Goal: Task Accomplishment & Management: Manage account settings

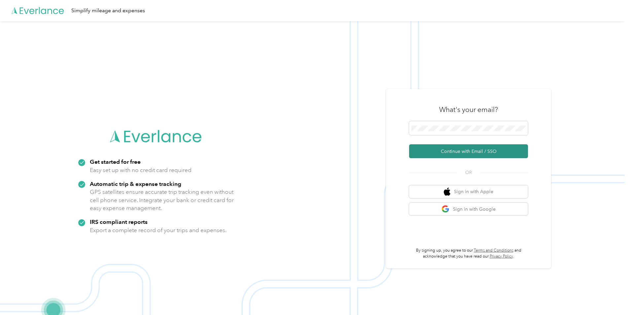
click at [450, 151] on button "Continue with Email / SSO" at bounding box center [468, 151] width 119 height 14
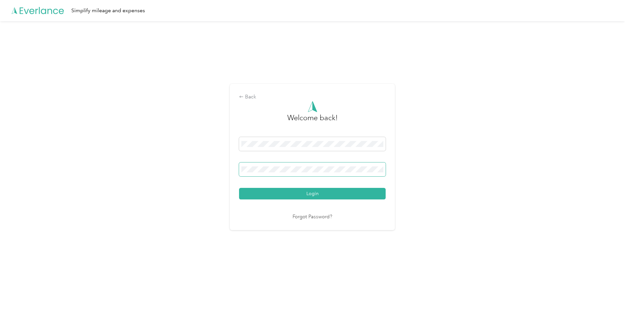
click at [239, 188] on button "Login" at bounding box center [312, 194] width 147 height 12
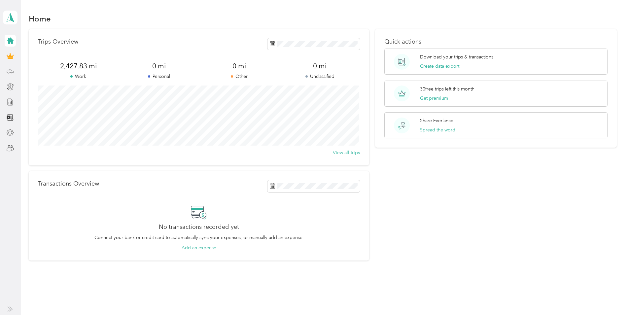
click at [10, 72] on icon at bounding box center [10, 71] width 7 height 7
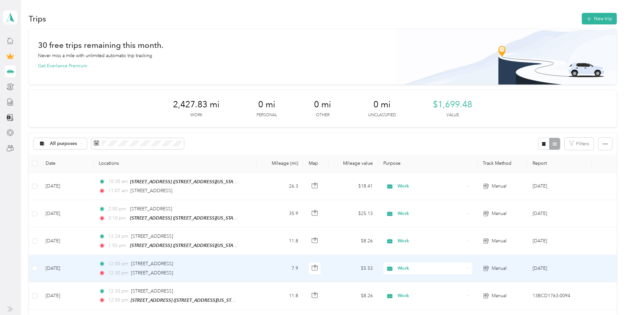
click at [38, 267] on td at bounding box center [34, 268] width 11 height 27
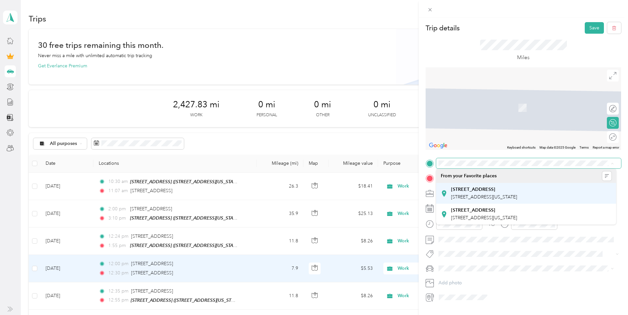
click at [517, 193] on div "[STREET_ADDRESS][GEOGRAPHIC_DATA][STREET_ADDRESS][US_STATE]" at bounding box center [484, 193] width 66 height 14
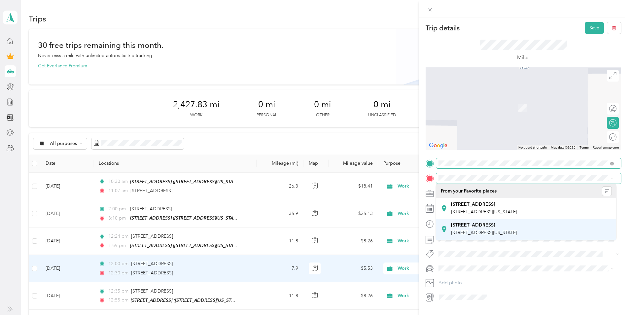
click at [517, 230] on div "[STREET_ADDRESS][GEOGRAPHIC_DATA][STREET_ADDRESS][US_STATE]" at bounding box center [484, 229] width 66 height 14
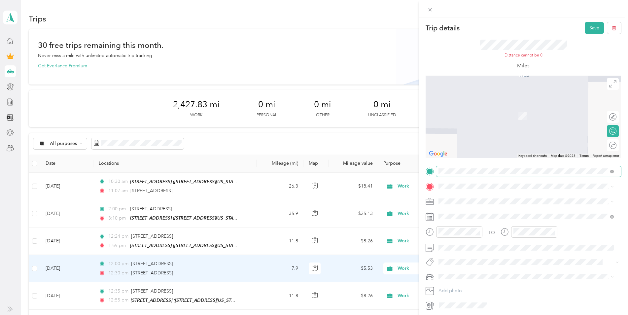
click at [482, 212] on span "[STREET_ADDRESS][US_STATE]" at bounding box center [484, 209] width 66 height 6
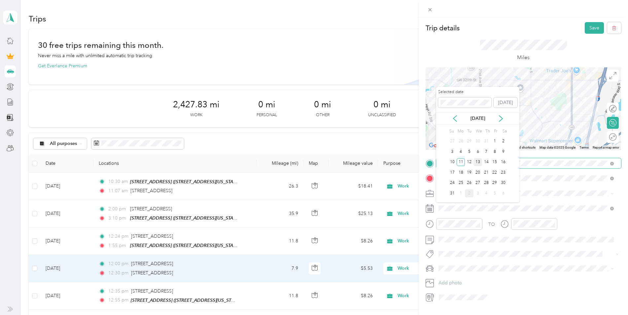
click at [479, 162] on div "13" at bounding box center [477, 162] width 9 height 8
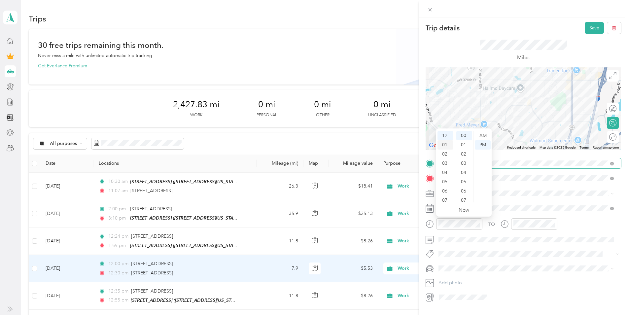
click at [448, 142] on div "01" at bounding box center [445, 144] width 16 height 9
click at [467, 191] on div "30" at bounding box center [464, 189] width 16 height 9
click at [482, 136] on div "AM" at bounding box center [483, 135] width 16 height 9
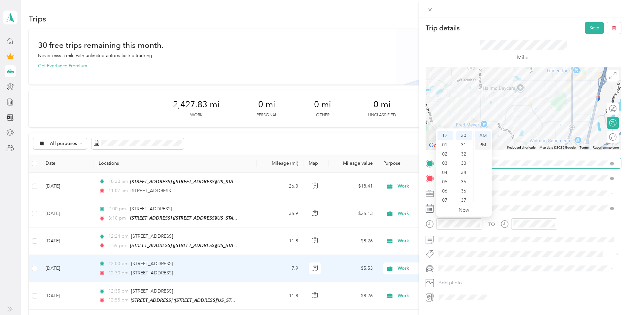
click at [484, 146] on div "PM" at bounding box center [483, 144] width 16 height 9
click at [446, 145] on div "01" at bounding box center [445, 144] width 16 height 9
click at [513, 188] on span at bounding box center [528, 193] width 185 height 11
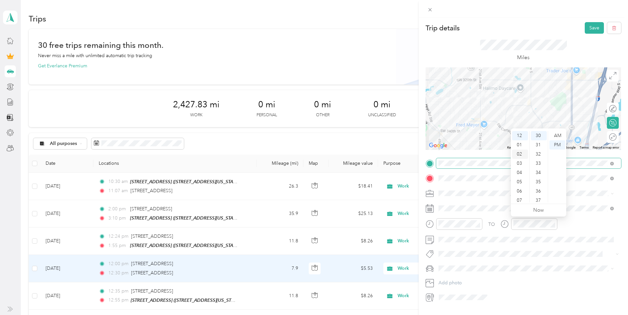
click at [519, 154] on div "02" at bounding box center [520, 154] width 16 height 9
click at [590, 26] on button "Save" at bounding box center [593, 28] width 19 height 12
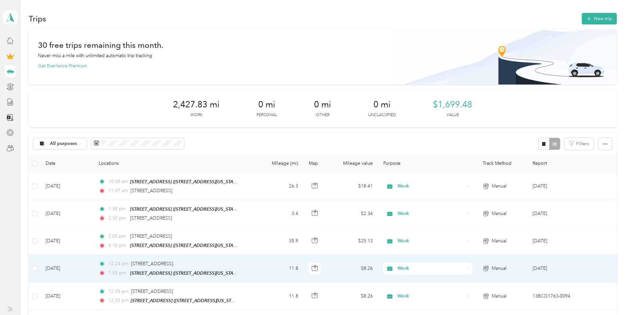
click at [65, 265] on td "[DATE]" at bounding box center [66, 268] width 53 height 27
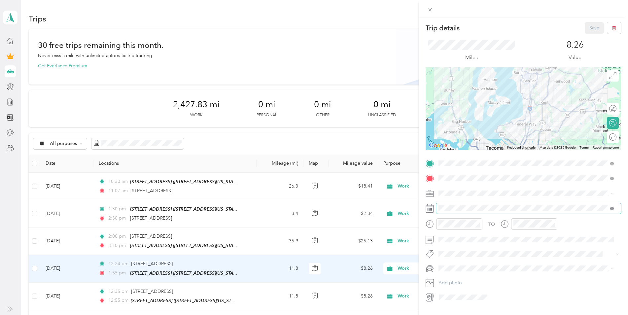
click at [612, 208] on icon at bounding box center [612, 209] width 4 height 4
click at [563, 204] on span at bounding box center [528, 208] width 185 height 11
click at [428, 211] on rect at bounding box center [427, 210] width 1 height 1
click at [431, 209] on icon at bounding box center [429, 208] width 8 height 8
click at [487, 193] on div "[STREET_ADDRESS][GEOGRAPHIC_DATA][STREET_ADDRESS][US_STATE]" at bounding box center [484, 193] width 66 height 14
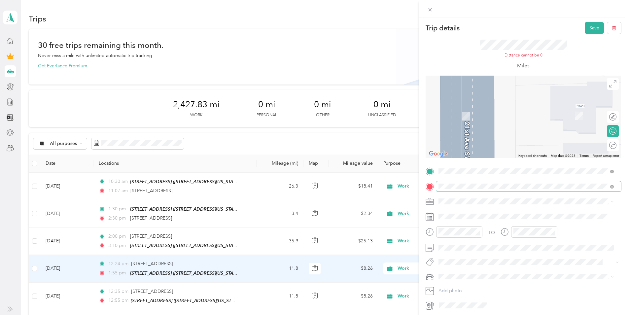
click at [610, 185] on span at bounding box center [611, 186] width 6 height 5
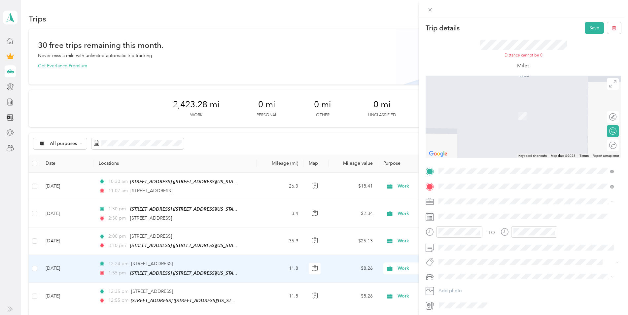
click at [463, 213] on span "[GEOGRAPHIC_DATA][US_STATE], [GEOGRAPHIC_DATA]" at bounding box center [512, 210] width 122 height 6
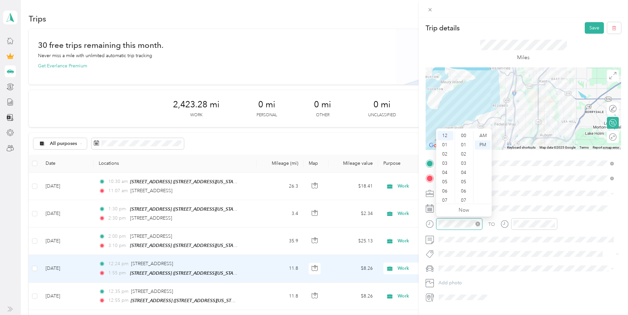
scroll to position [222, 0]
click at [446, 154] on div "02" at bounding box center [445, 154] width 16 height 9
click at [464, 191] on div "30" at bounding box center [464, 190] width 16 height 9
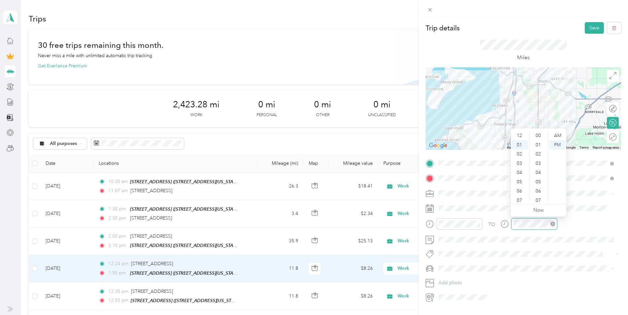
scroll to position [483, 0]
click at [517, 155] on div "03" at bounding box center [520, 154] width 16 height 9
click at [539, 140] on div "30" at bounding box center [539, 140] width 16 height 9
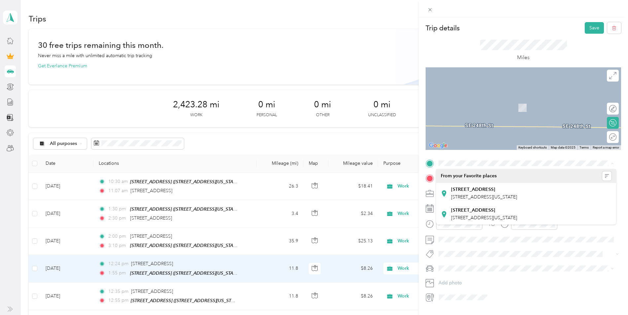
click at [497, 155] on div "Trip details Save This trip cannot be edited because it is either under review,…" at bounding box center [522, 162] width 195 height 280
click at [497, 158] on span at bounding box center [528, 163] width 185 height 11
click at [556, 265] on span at bounding box center [528, 268] width 185 height 11
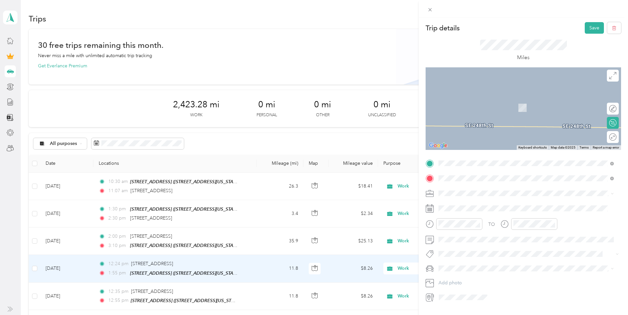
click at [471, 220] on span "[STREET_ADDRESS][US_STATE]" at bounding box center [484, 218] width 66 height 6
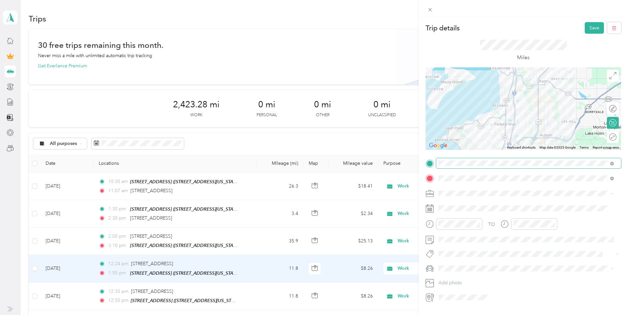
click at [612, 161] on span at bounding box center [612, 163] width 4 height 6
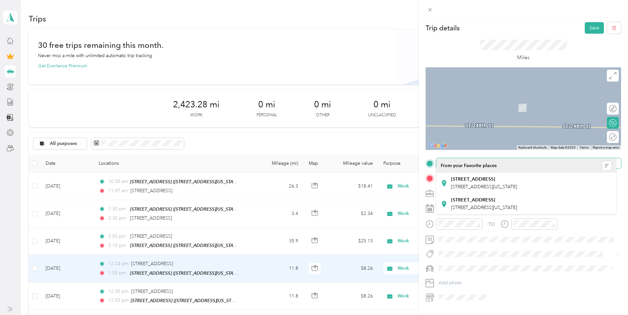
scroll to position [17, 0]
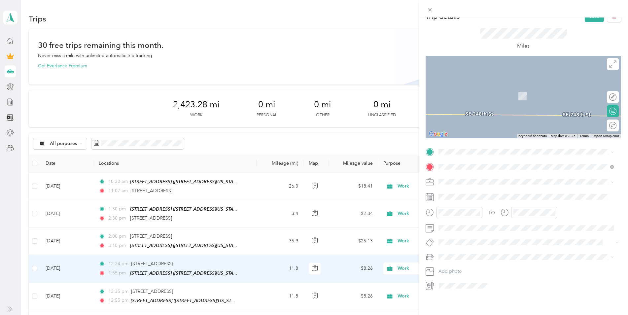
click at [490, 172] on span "[STREET_ADDRESS][US_STATE]" at bounding box center [484, 169] width 66 height 6
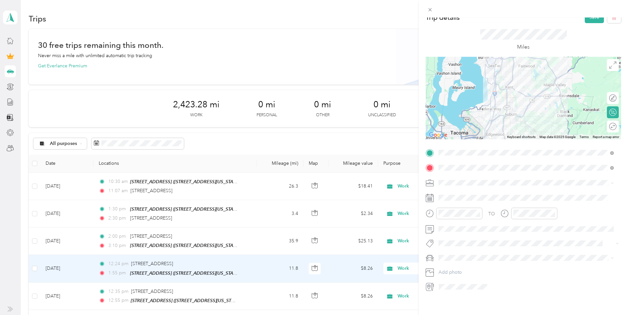
scroll to position [0, 0]
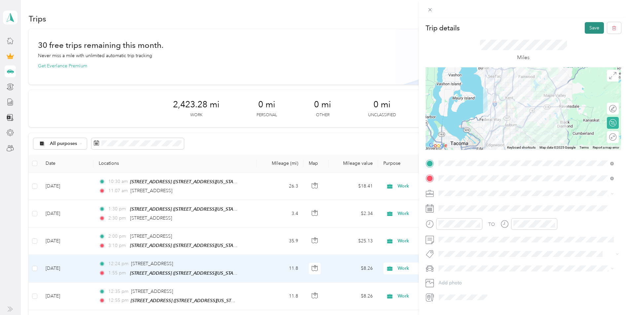
click at [584, 28] on button "Save" at bounding box center [593, 28] width 19 height 12
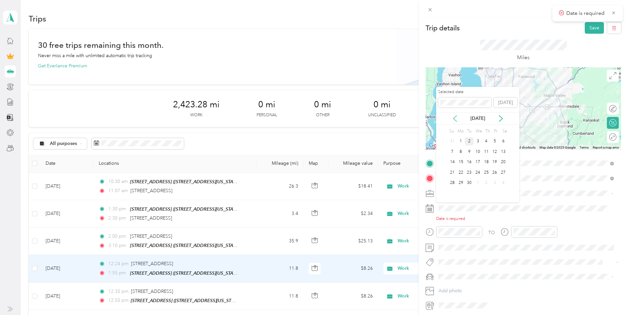
click at [455, 116] on icon at bounding box center [454, 119] width 3 height 6
click at [478, 161] on div "13" at bounding box center [477, 162] width 9 height 8
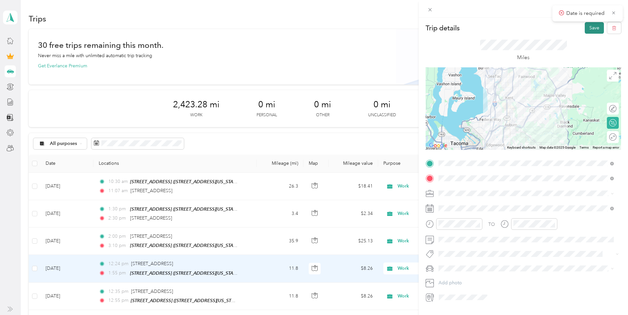
click at [589, 28] on button "Save" at bounding box center [593, 28] width 19 height 12
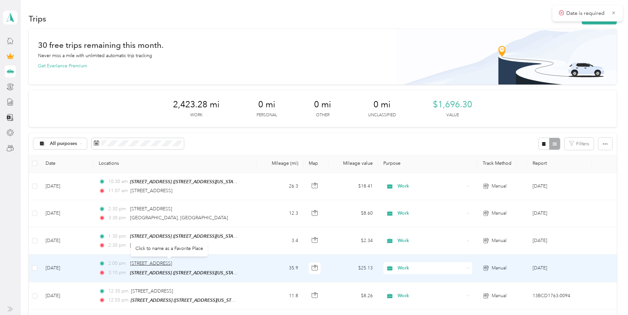
click at [172, 263] on span "[STREET_ADDRESS]" at bounding box center [151, 263] width 42 height 6
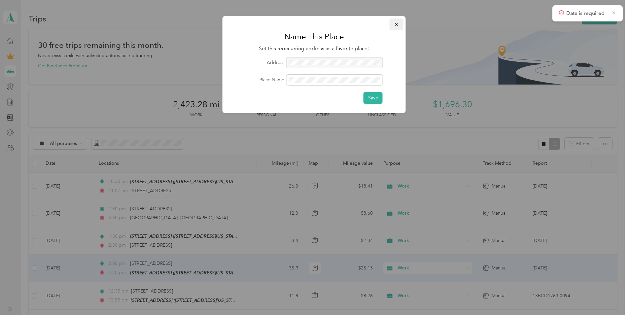
click at [397, 21] on span "button" at bounding box center [396, 24] width 5 height 6
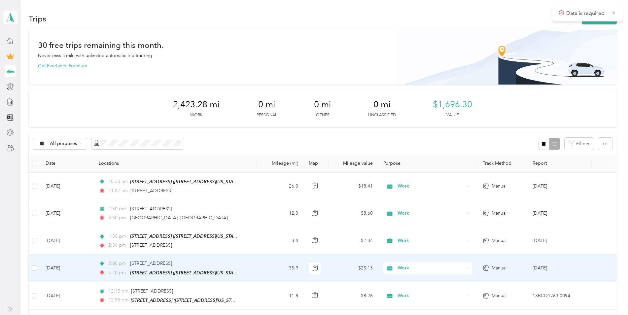
click at [124, 269] on span "3:10 pm" at bounding box center [117, 272] width 19 height 7
click at [125, 267] on div at bounding box center [314, 157] width 628 height 315
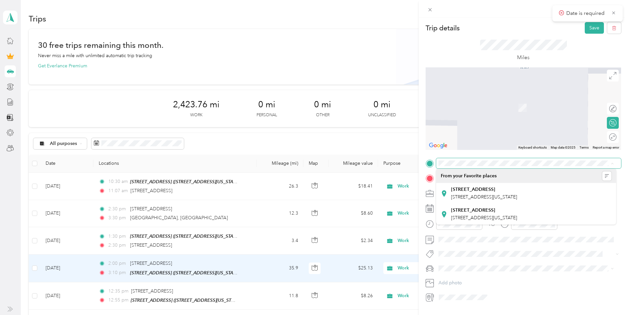
click at [587, 156] on div "Trip details Save This trip cannot be edited because it is either under review,…" at bounding box center [522, 162] width 195 height 280
click at [438, 162] on span at bounding box center [528, 163] width 185 height 11
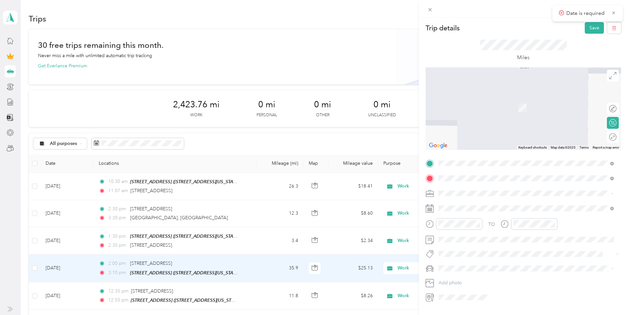
click at [482, 189] on span "[STREET_ADDRESS][US_STATE]" at bounding box center [484, 187] width 66 height 6
click at [500, 204] on span "[STREET_ADDRESS][US_STATE]" at bounding box center [484, 202] width 66 height 6
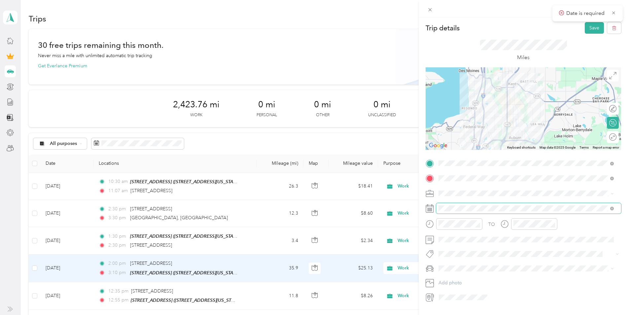
click at [614, 207] on span at bounding box center [528, 208] width 185 height 11
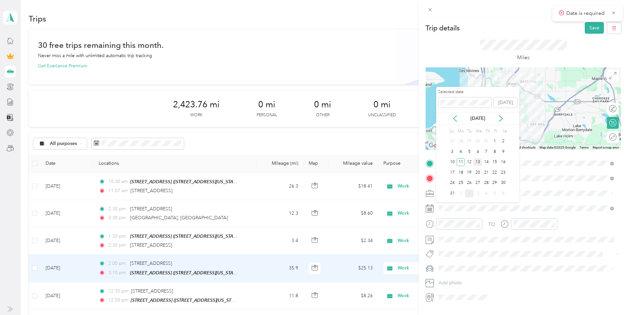
drag, startPoint x: 477, startPoint y: 162, endPoint x: 479, endPoint y: 159, distance: 3.8
click at [478, 161] on div "13" at bounding box center [477, 162] width 9 height 8
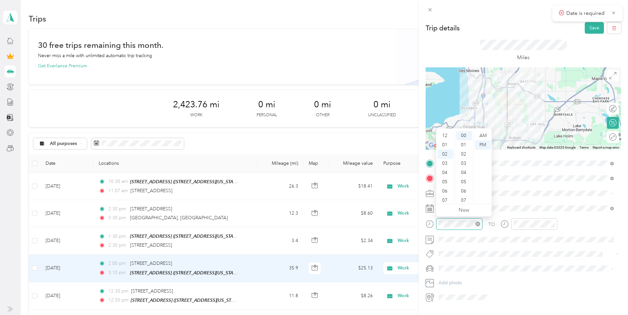
scroll to position [18, 0]
click at [445, 144] on div "03" at bounding box center [445, 144] width 16 height 9
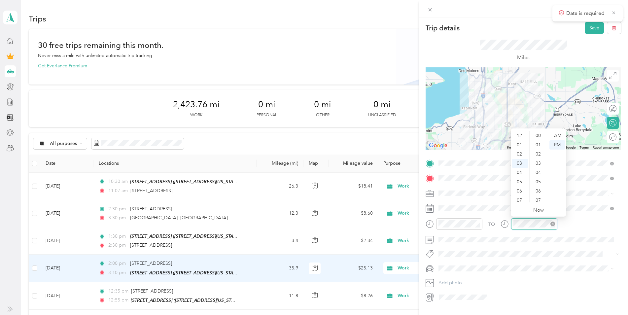
scroll to position [92, 0]
click at [540, 183] on div "20" at bounding box center [539, 184] width 16 height 9
click at [585, 26] on button "Save" at bounding box center [593, 28] width 19 height 12
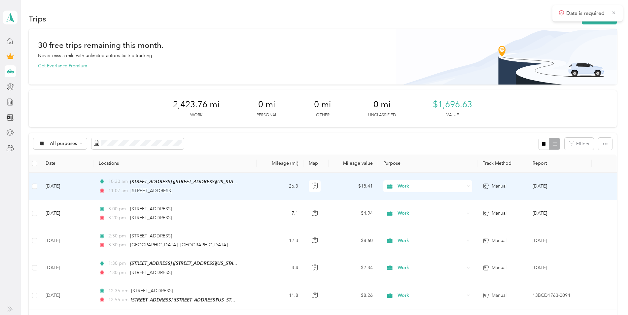
click at [129, 182] on div "10:30 am [STREET_ADDRESS] ([STREET_ADDRESS][US_STATE])" at bounding box center [168, 182] width 139 height 8
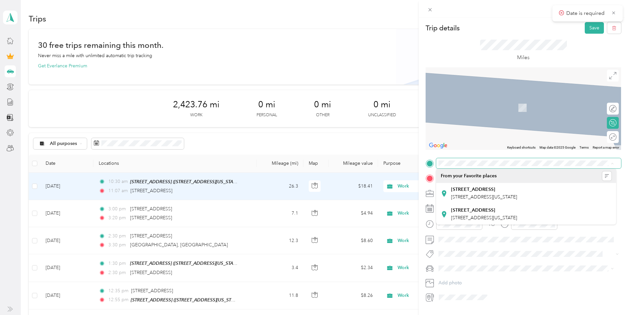
click at [491, 160] on span at bounding box center [528, 163] width 185 height 11
click at [448, 159] on span at bounding box center [528, 163] width 185 height 11
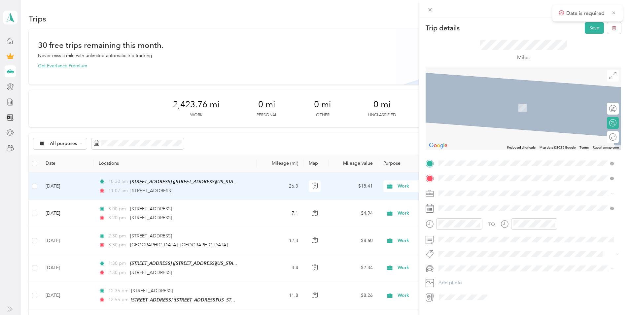
click at [474, 190] on span "[STREET_ADDRESS][US_STATE]" at bounding box center [484, 187] width 66 height 6
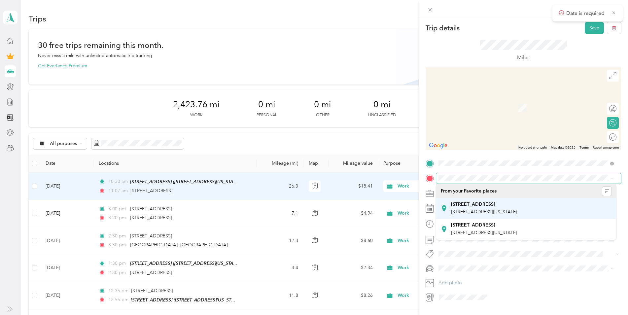
click at [483, 209] on span "[STREET_ADDRESS][US_STATE]" at bounding box center [484, 212] width 66 height 6
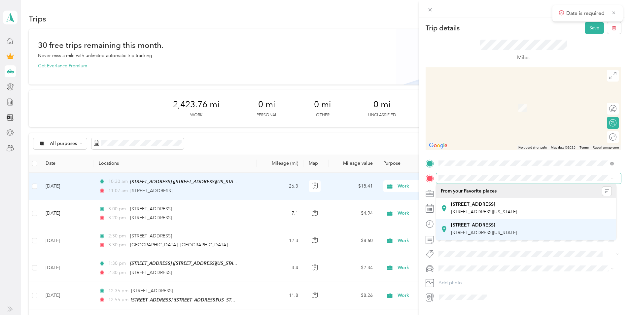
click at [517, 235] on span "[STREET_ADDRESS][US_STATE]" at bounding box center [484, 233] width 66 height 6
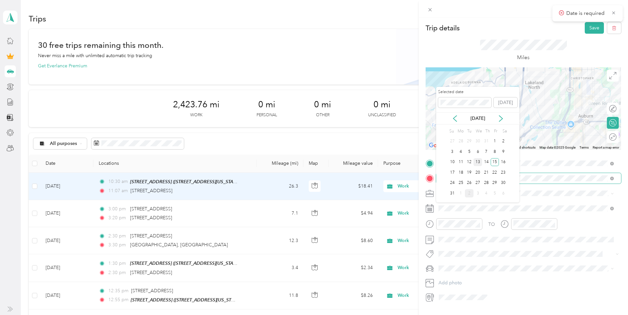
click at [479, 161] on div "13" at bounding box center [477, 162] width 9 height 8
click at [479, 160] on div "13" at bounding box center [477, 162] width 9 height 8
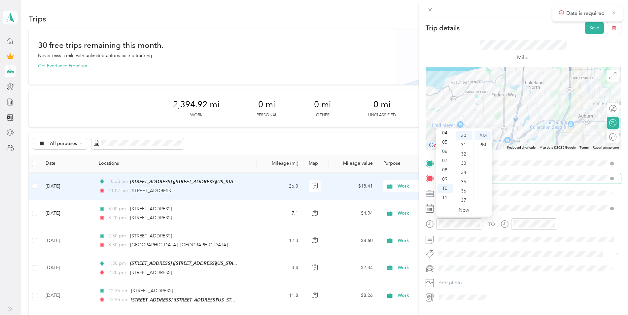
scroll to position [26, 0]
click at [445, 137] on div "03" at bounding box center [445, 136] width 16 height 9
click at [462, 197] on div "44" at bounding box center [464, 198] width 16 height 9
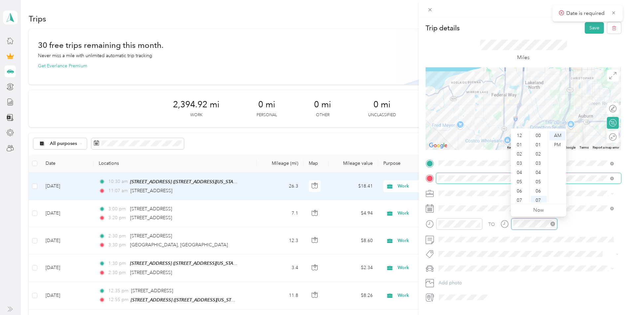
scroll to position [40, 0]
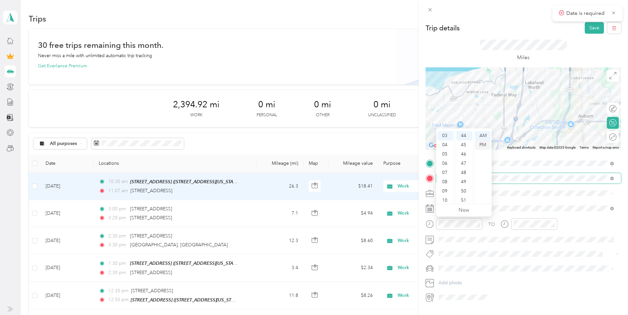
click at [481, 143] on div "PM" at bounding box center [483, 144] width 16 height 9
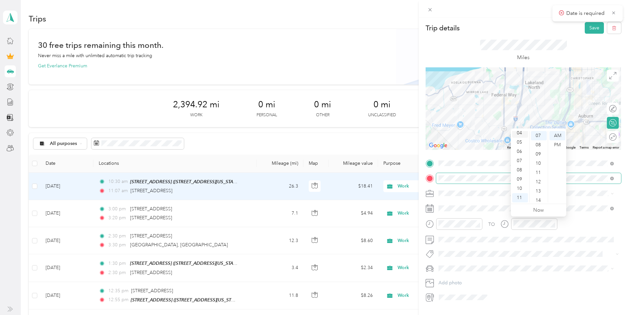
click at [521, 133] on div "04" at bounding box center [520, 132] width 16 height 9
click at [542, 196] on div "15" at bounding box center [539, 196] width 16 height 9
click at [539, 137] on div "15" at bounding box center [539, 135] width 16 height 9
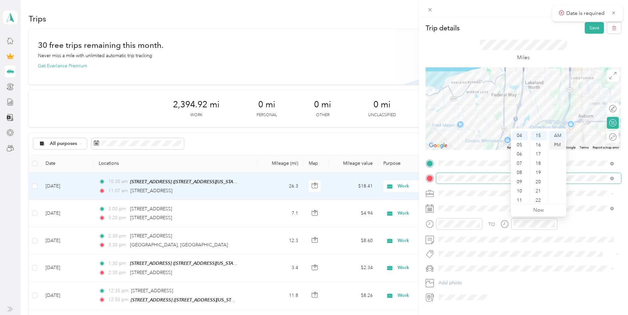
click at [557, 145] on div "PM" at bounding box center [557, 144] width 16 height 9
click at [589, 29] on button "Save" at bounding box center [593, 28] width 19 height 12
